Goal: Information Seeking & Learning: Learn about a topic

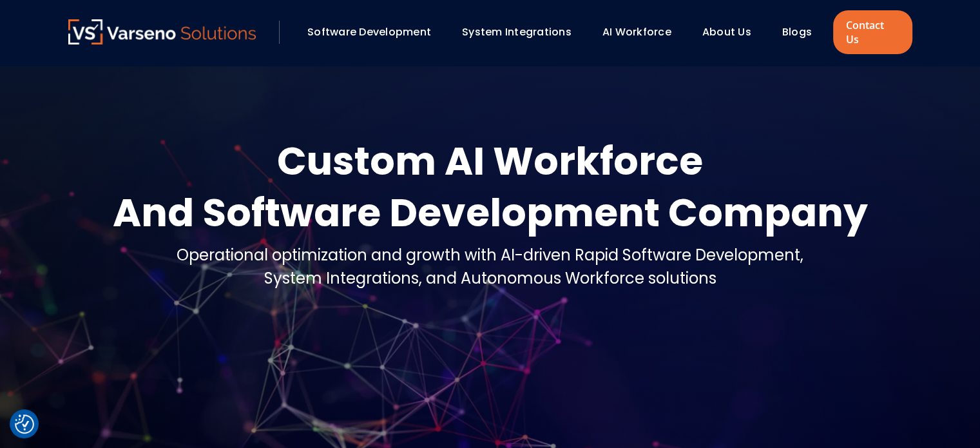
click at [361, 27] on link "Software Development" at bounding box center [369, 31] width 124 height 15
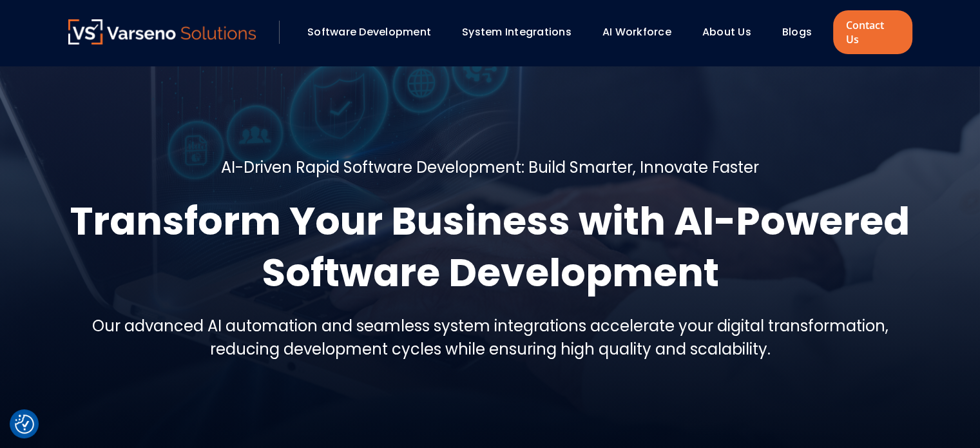
click at [182, 23] on img at bounding box center [162, 31] width 188 height 25
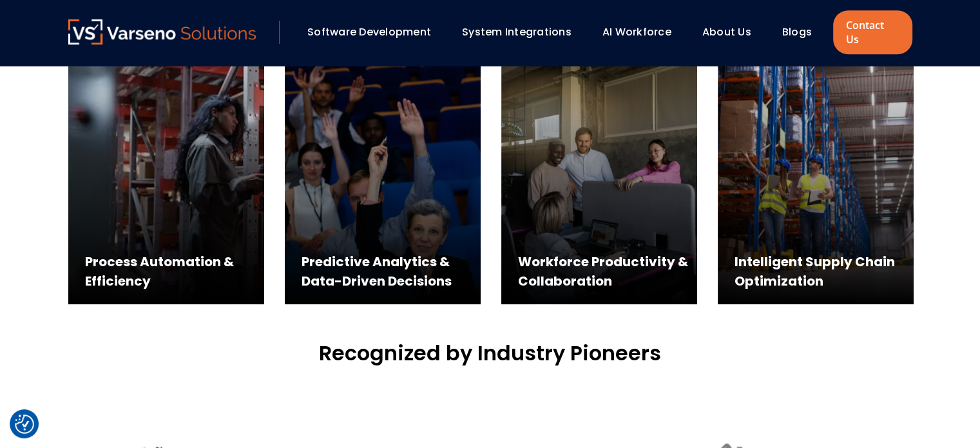
scroll to position [659, 0]
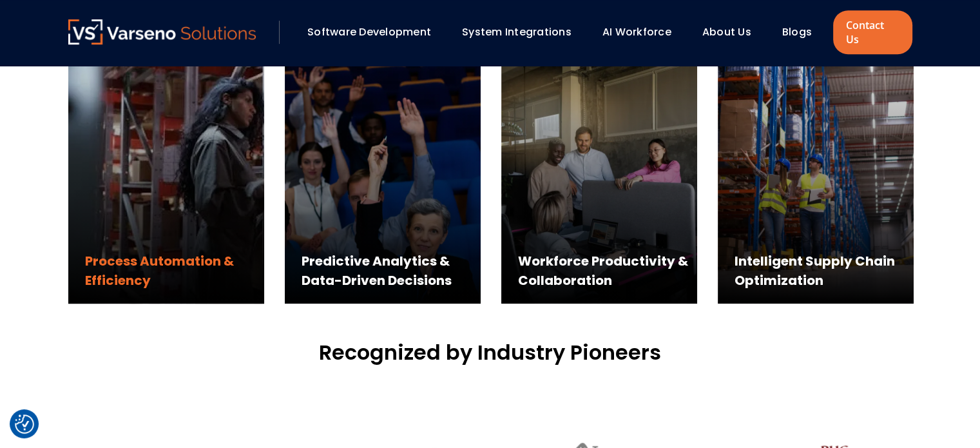
click at [169, 202] on div "Process Automation & Efficiency" at bounding box center [166, 163] width 196 height 282
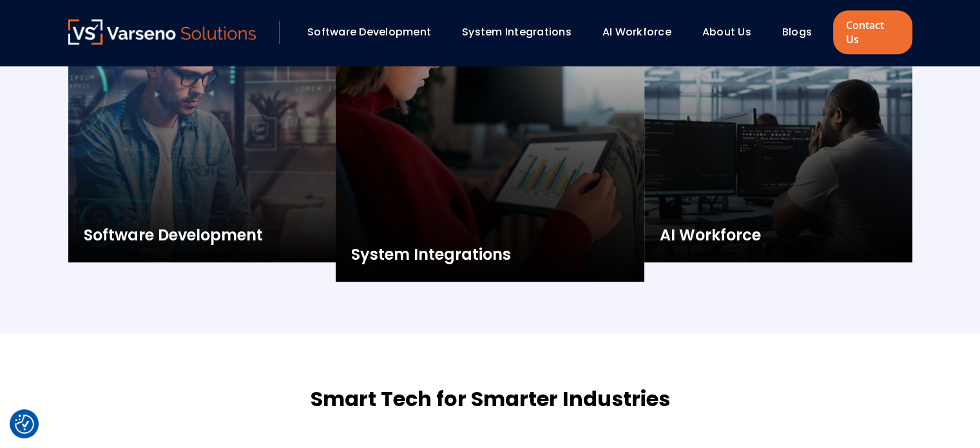
scroll to position [1474, 0]
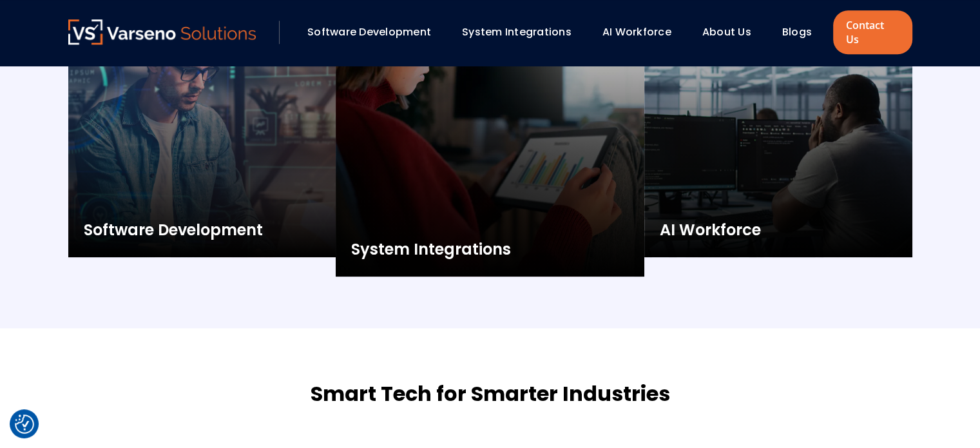
click at [537, 26] on link "System Integrations" at bounding box center [517, 31] width 110 height 15
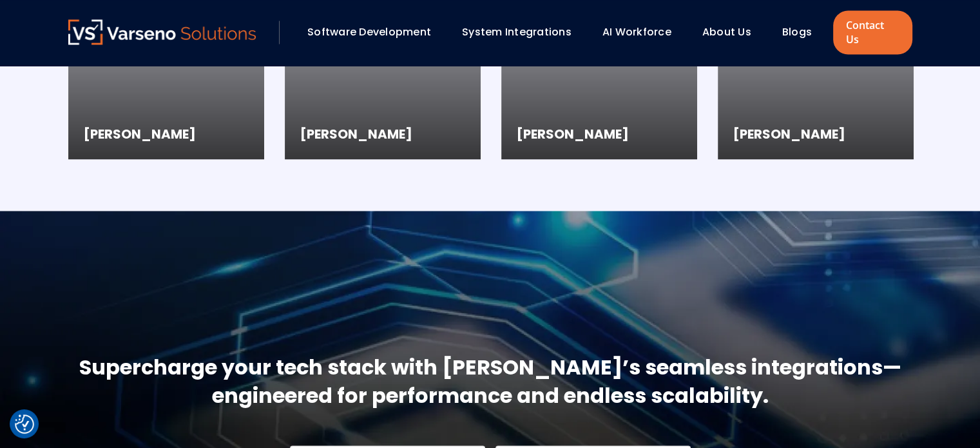
scroll to position [2191, 0]
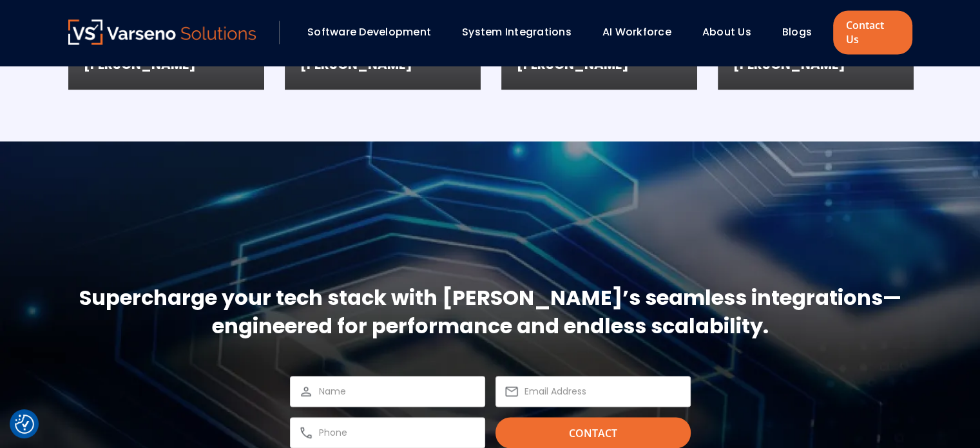
click at [634, 27] on link "AI Workforce" at bounding box center [637, 31] width 69 height 15
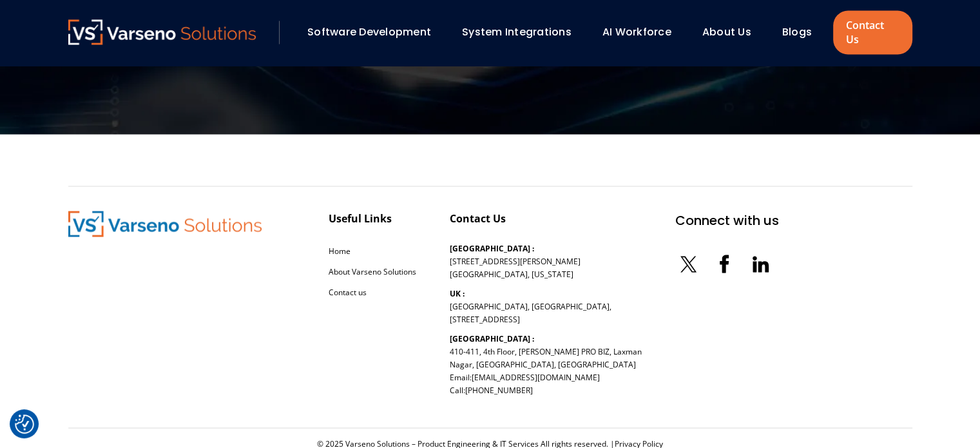
scroll to position [2240, 0]
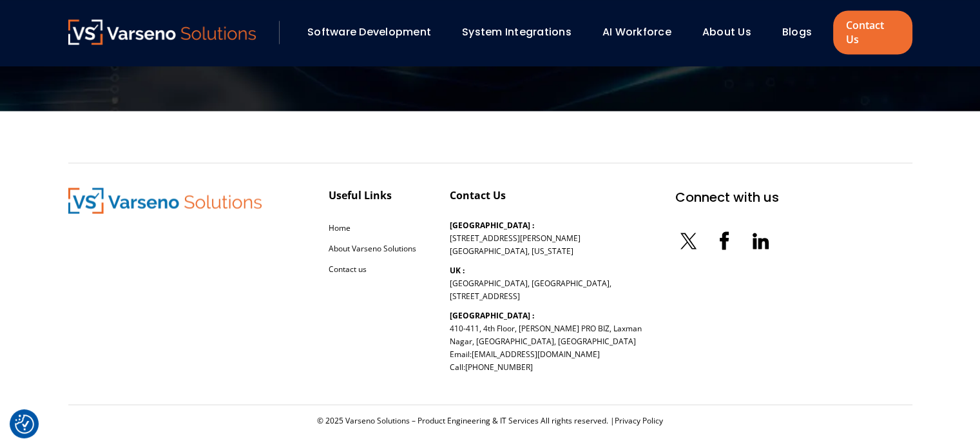
click at [717, 24] on link "About Us" at bounding box center [726, 31] width 49 height 15
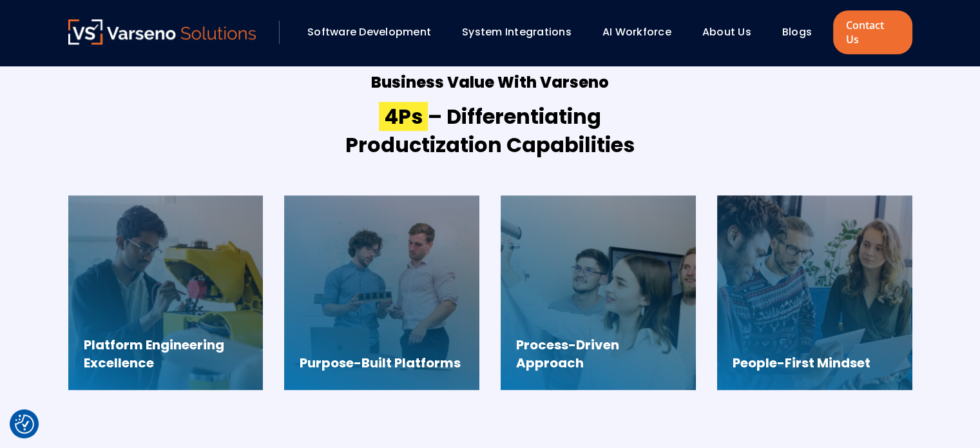
scroll to position [930, 0]
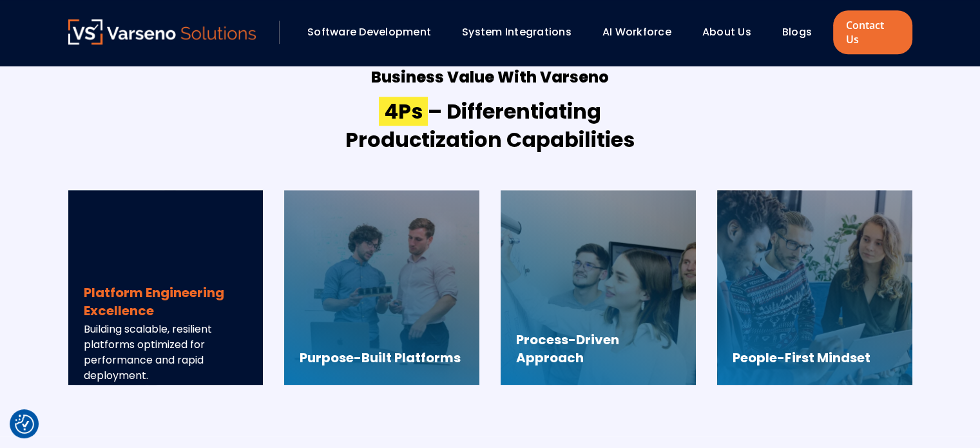
click at [211, 300] on h3 "Platform Engineering Excellence" at bounding box center [166, 302] width 164 height 36
click at [155, 240] on div "Platform Engineering Excellence Building scalable, resilient platforms optimize…" at bounding box center [165, 287] width 195 height 195
click at [148, 296] on h3 "Platform Engineering Excellence" at bounding box center [166, 302] width 164 height 36
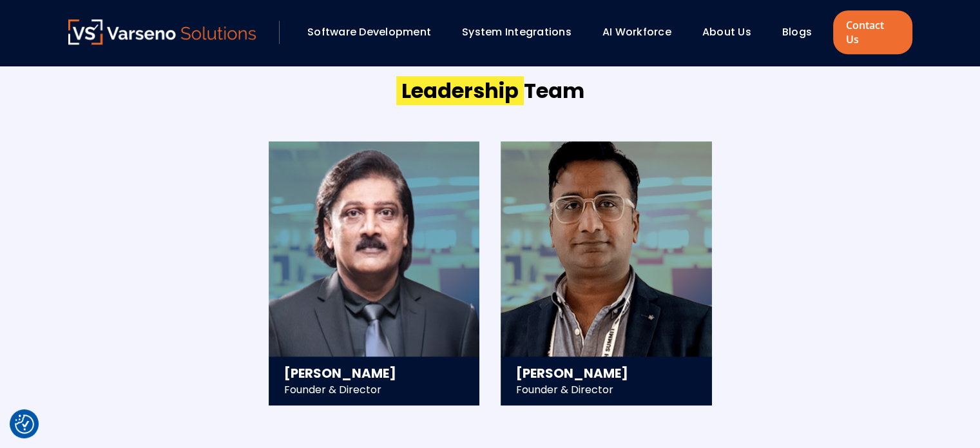
scroll to position [1318, 0]
